Goal: Navigation & Orientation: Find specific page/section

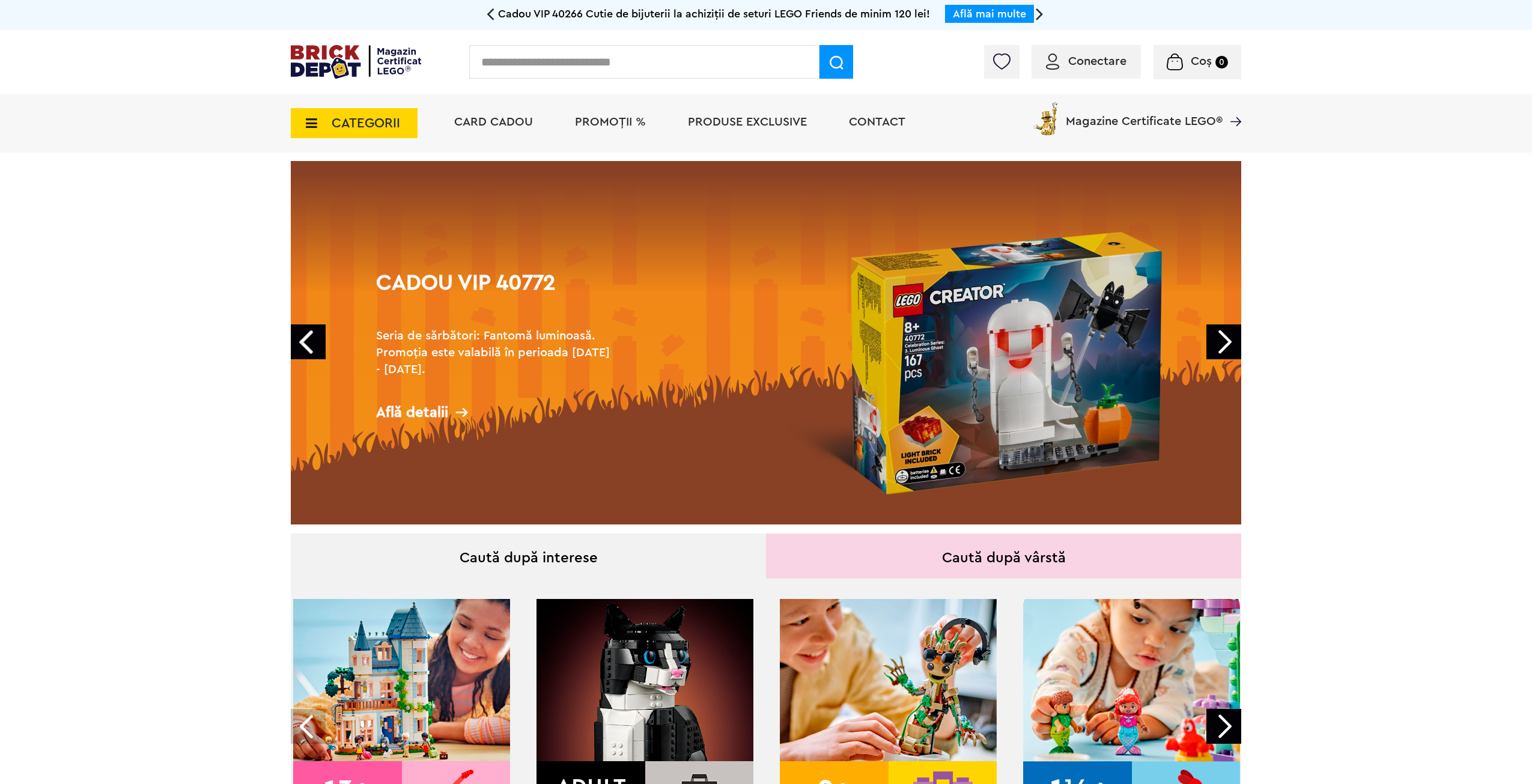
click at [578, 68] on input "text" at bounding box center [644, 62] width 350 height 34
type input "*****"
click at [826, 62] on span at bounding box center [836, 62] width 34 height 34
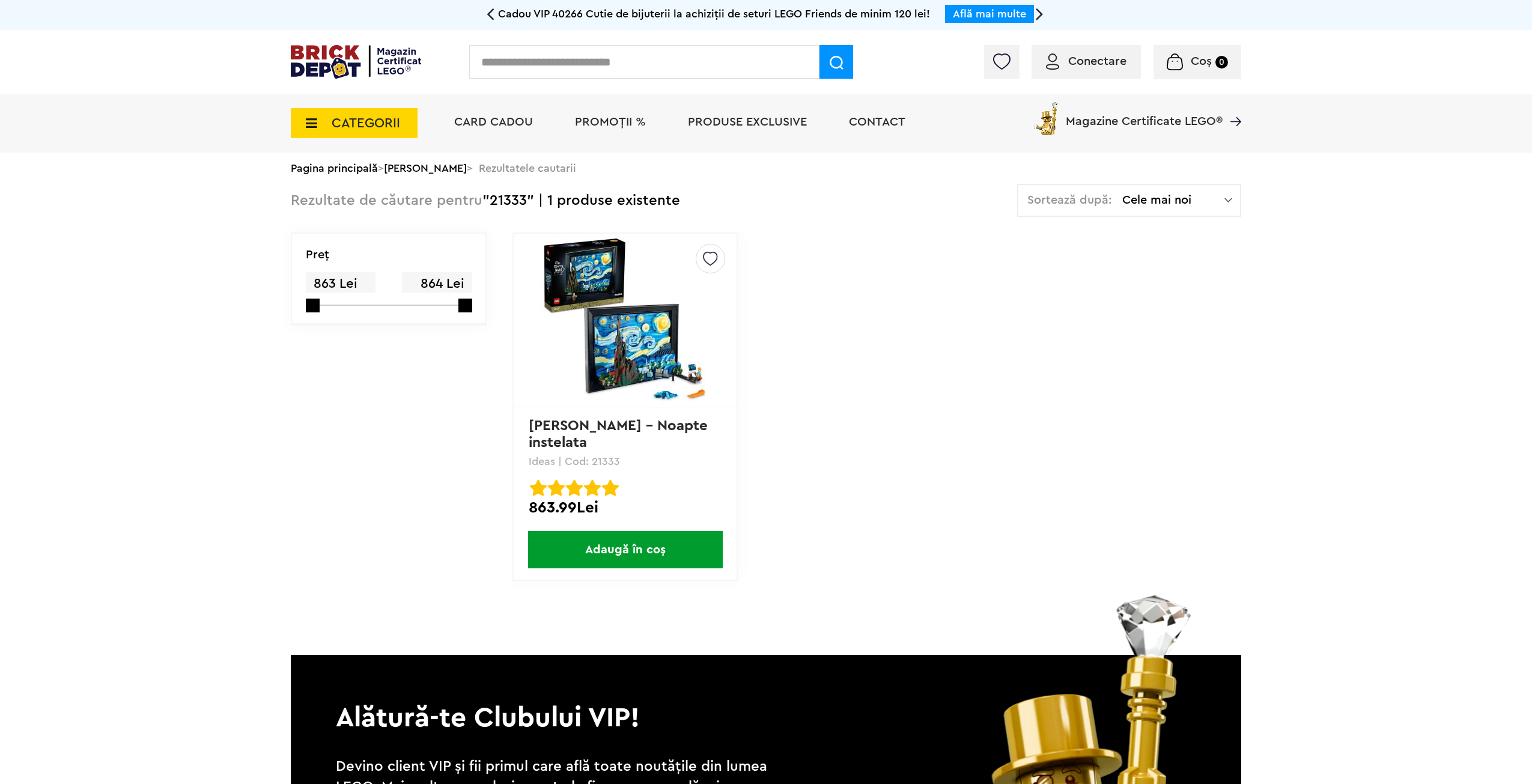
click at [513, 55] on input "text" at bounding box center [644, 62] width 350 height 34
type input "**********"
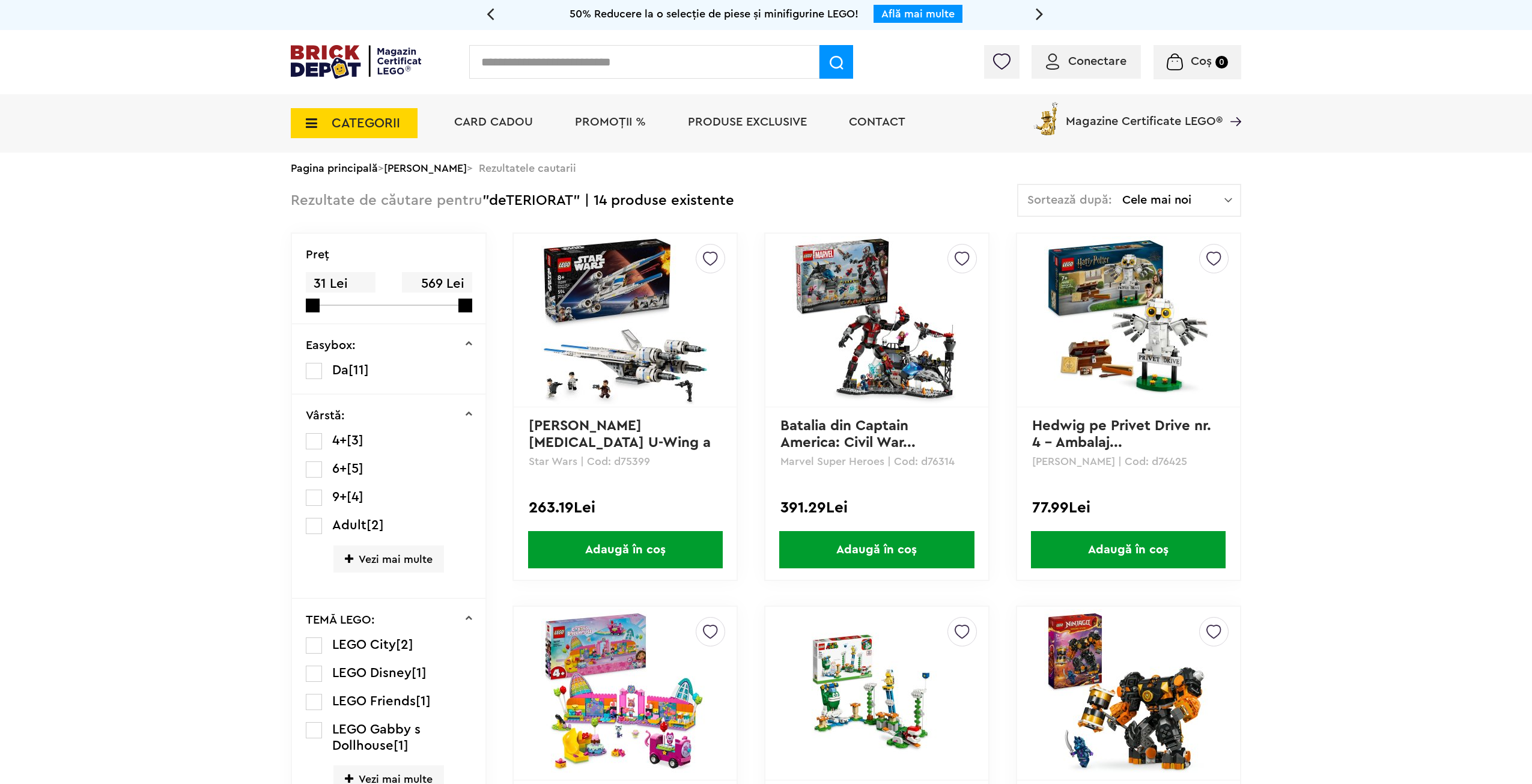
click at [355, 128] on span "CATEGORII" at bounding box center [366, 123] width 68 height 13
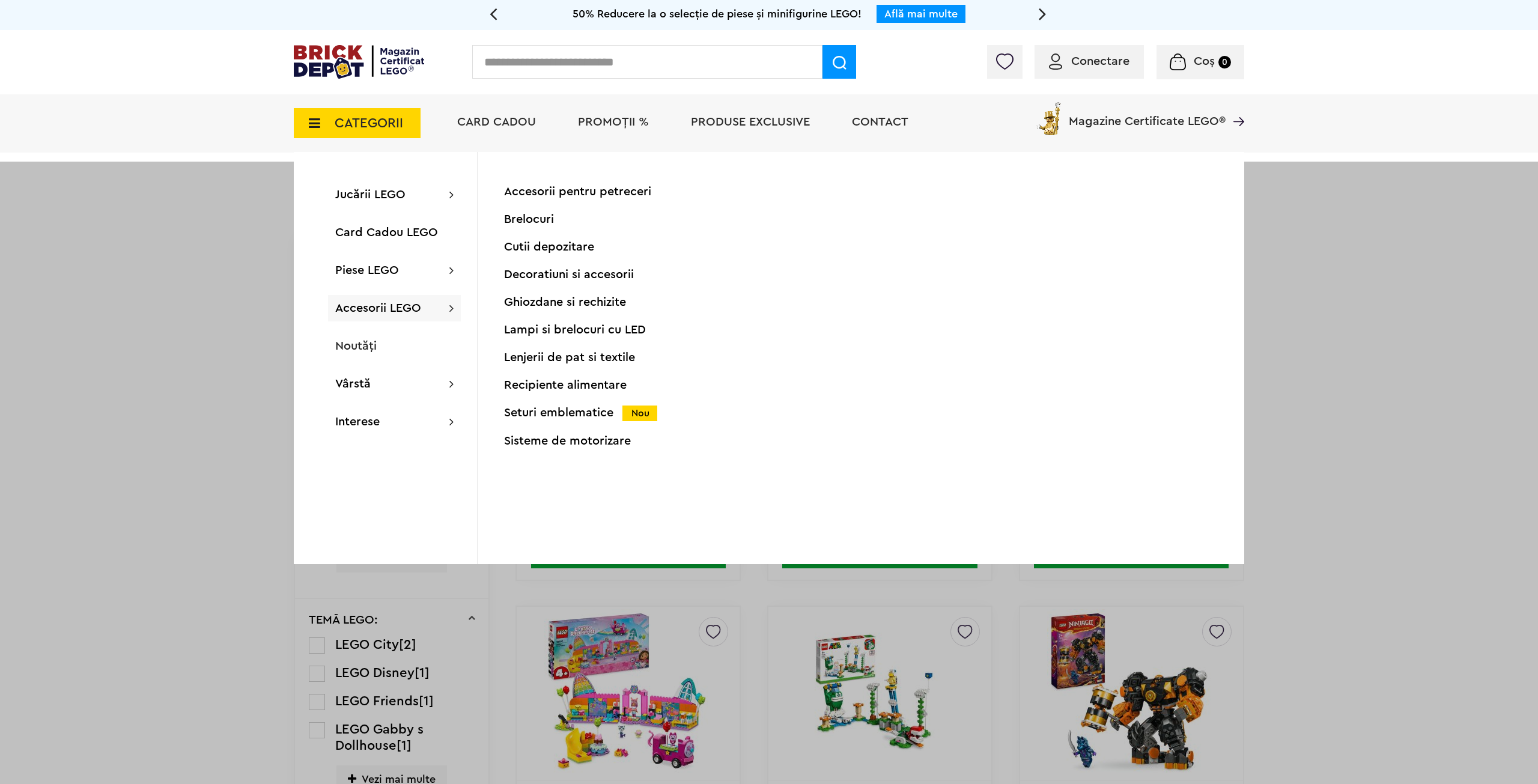
click at [566, 418] on div "Seturi emblematice Nou" at bounding box center [623, 413] width 238 height 13
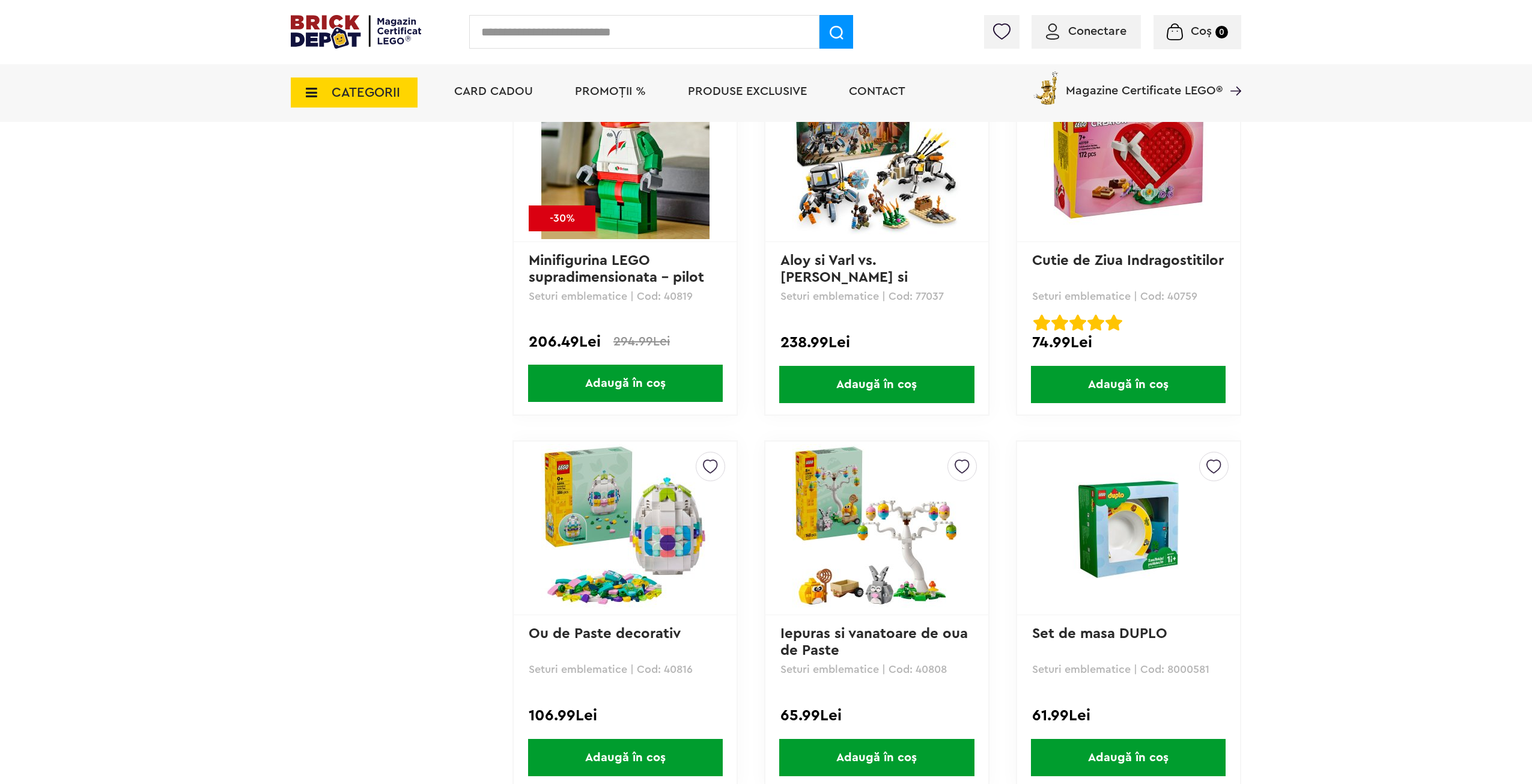
scroll to position [3243, 0]
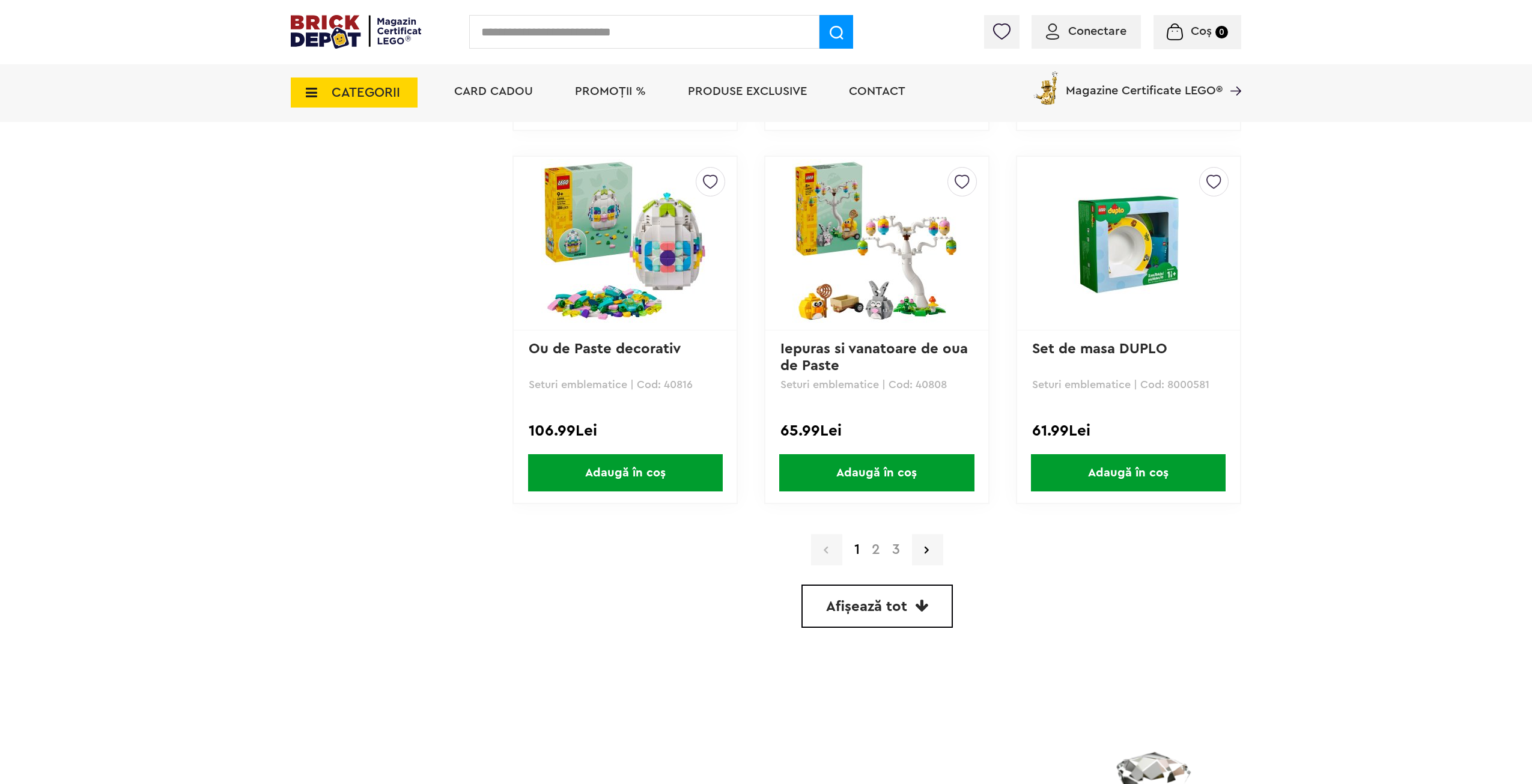
click at [933, 605] on link "Afișează tot" at bounding box center [877, 606] width 152 height 43
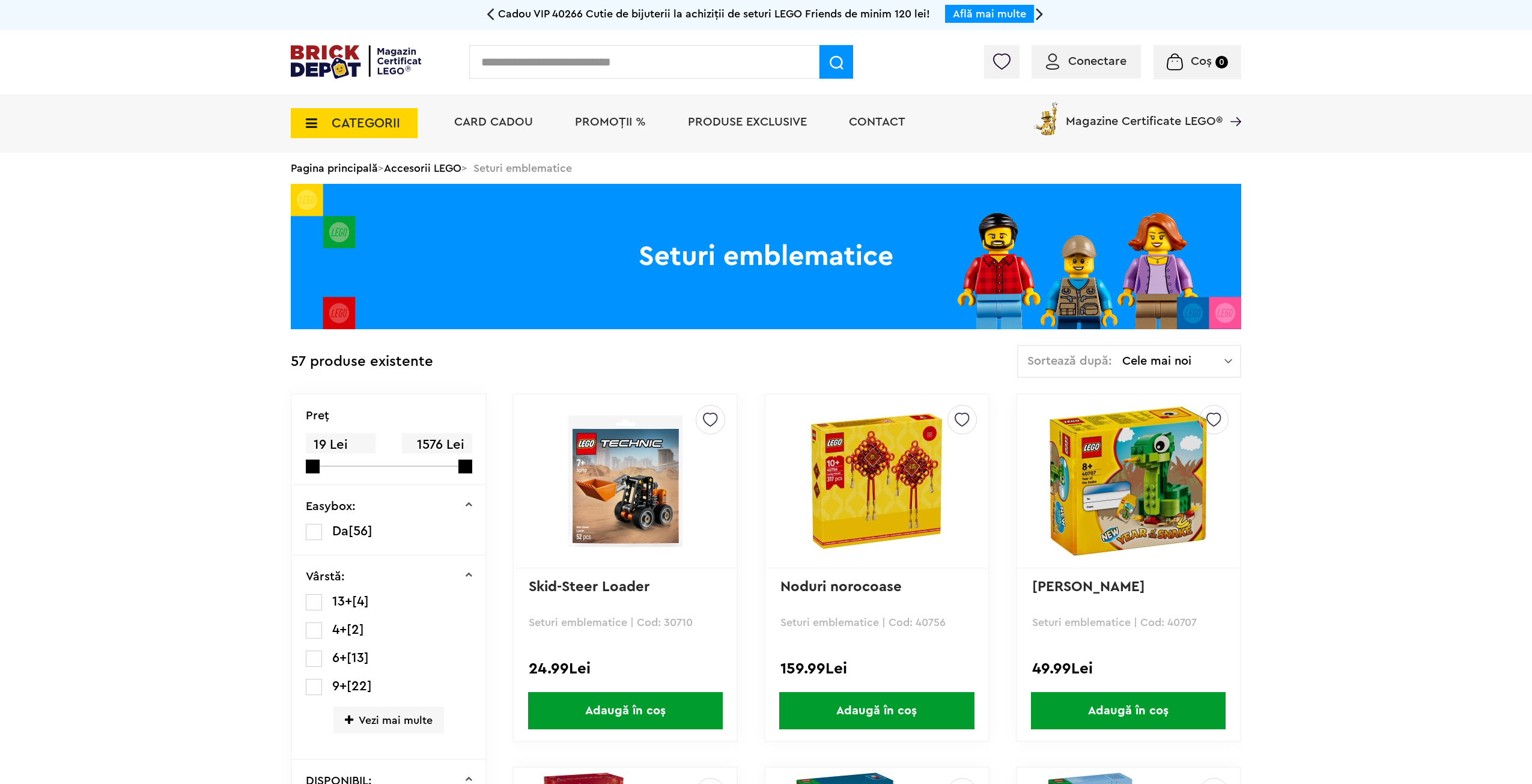
drag, startPoint x: 993, startPoint y: 568, endPoint x: 974, endPoint y: 173, distance: 395.5
click at [326, 71] on img at bounding box center [356, 62] width 130 height 34
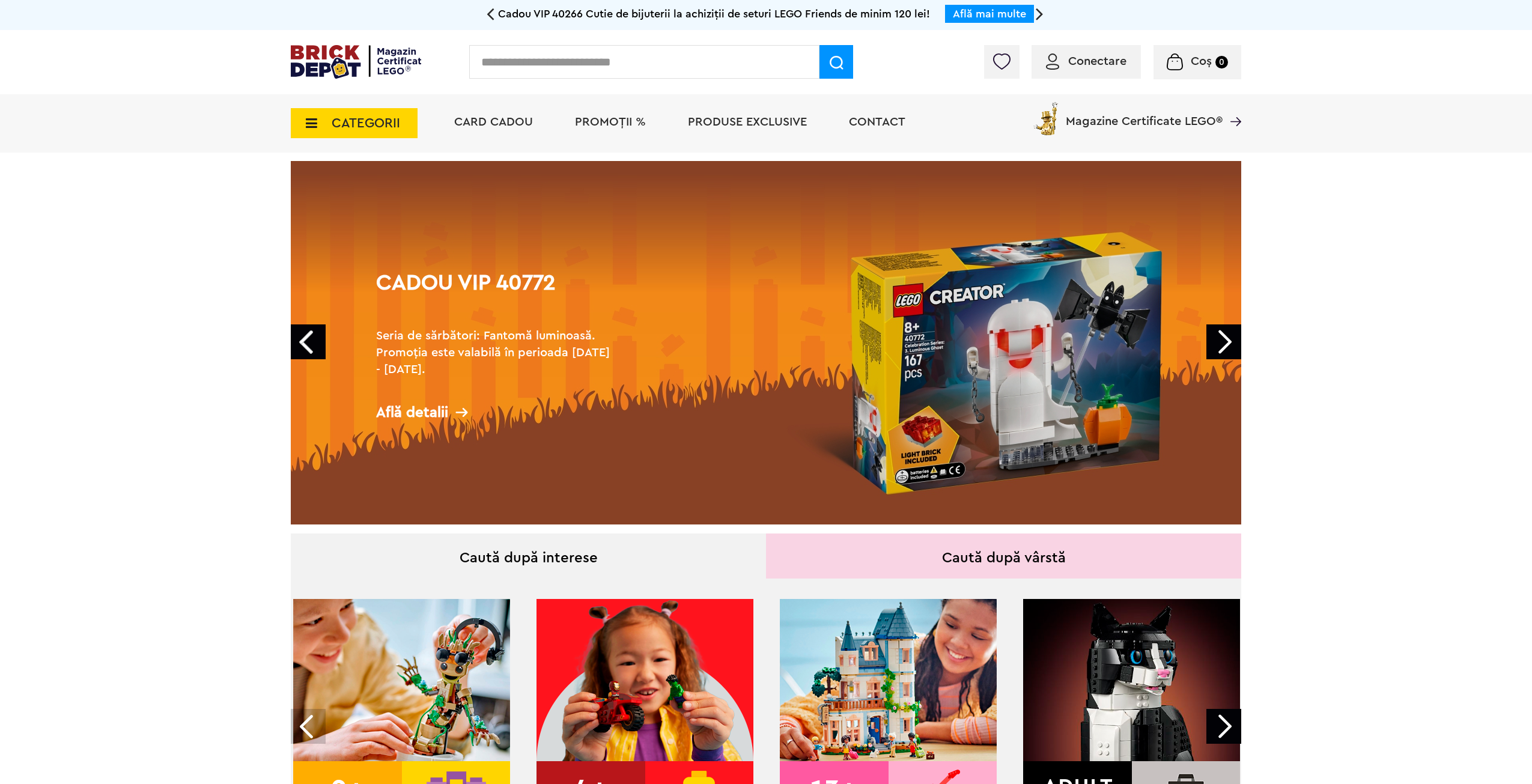
click at [625, 122] on span "PROMOȚII %" at bounding box center [610, 122] width 71 height 12
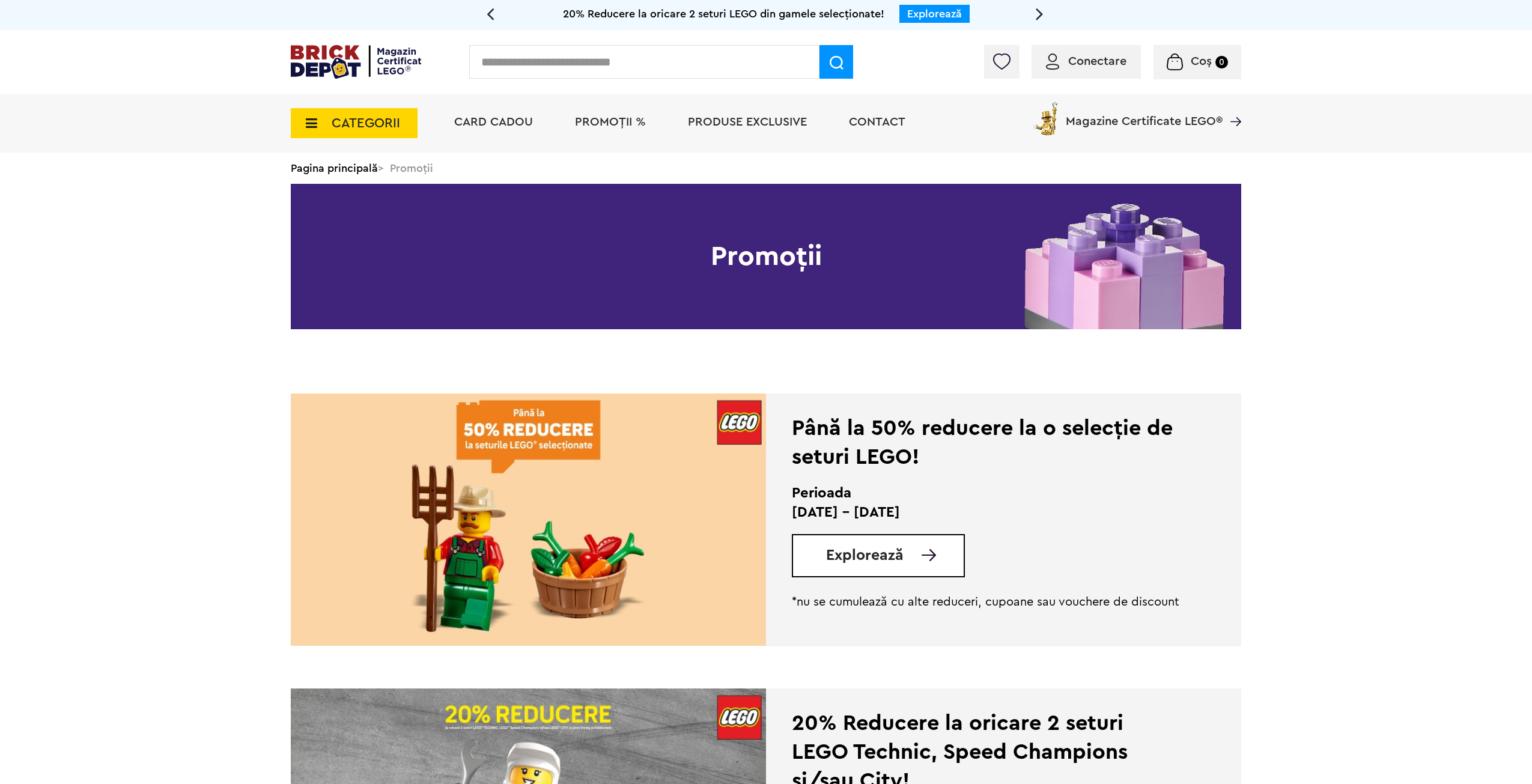
click at [322, 128] on span "CATEGORII" at bounding box center [354, 123] width 127 height 30
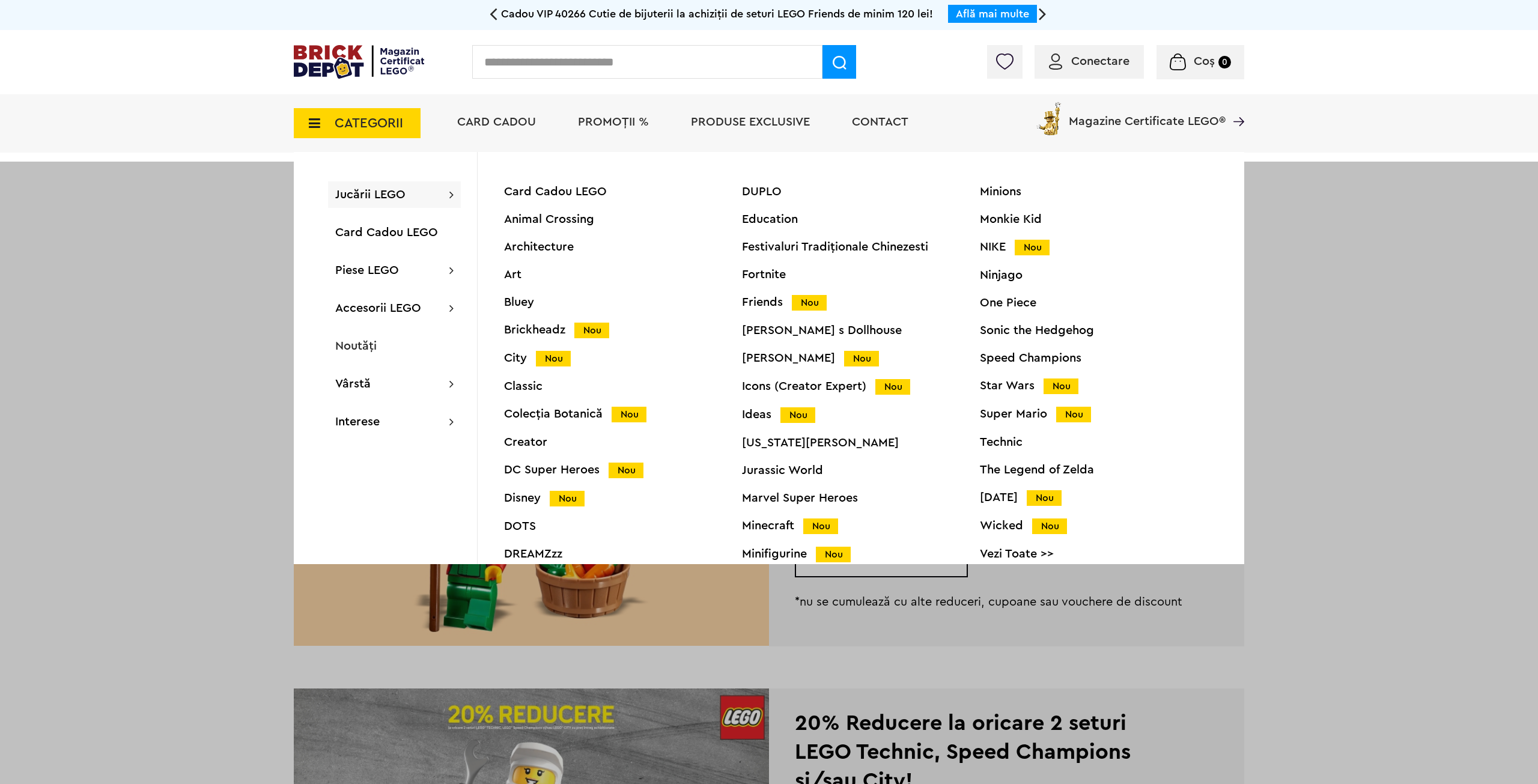
click at [1015, 380] on div "Star Wars Nou" at bounding box center [1099, 386] width 238 height 13
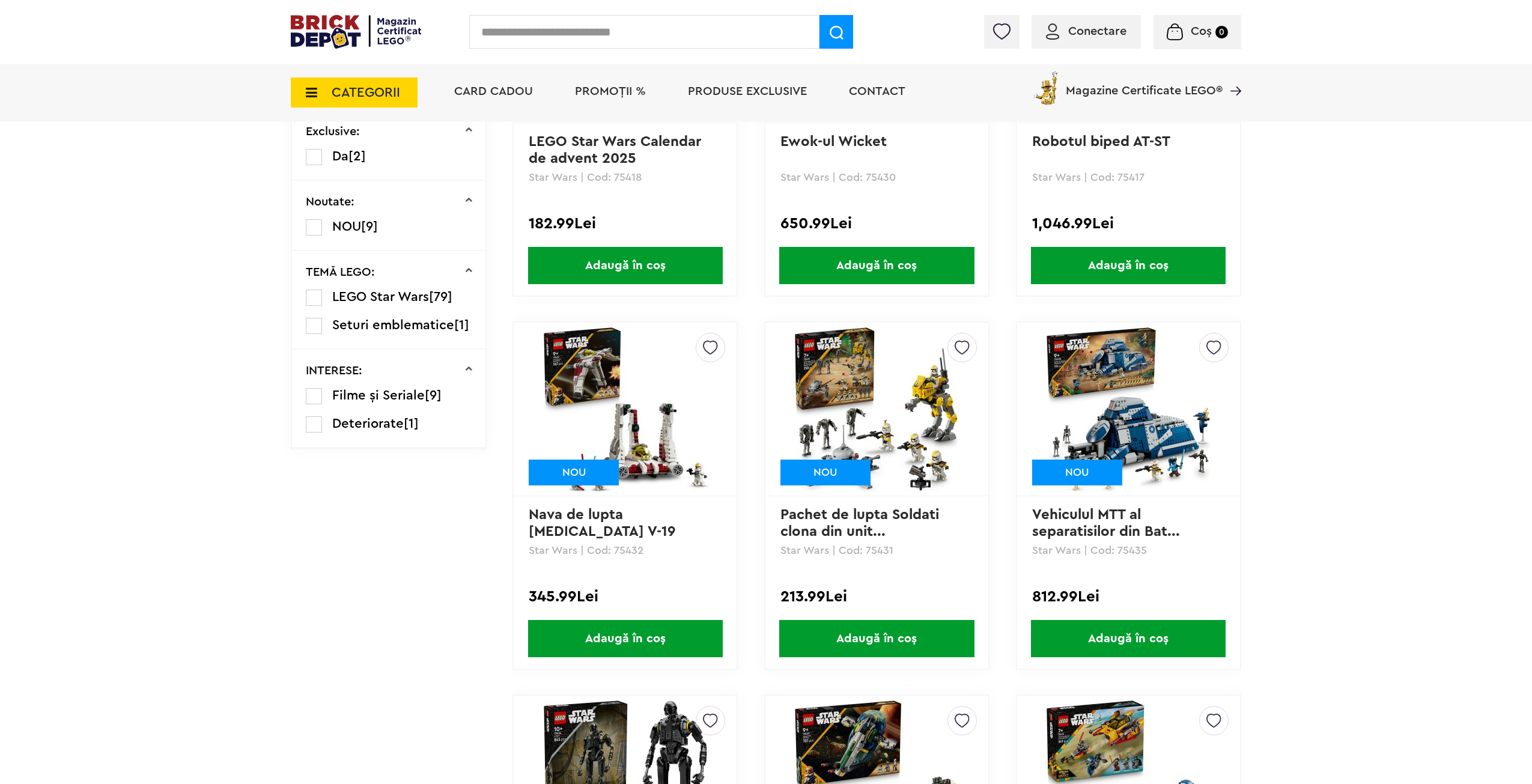
scroll to position [1141, 0]
